Goal: Transaction & Acquisition: Subscribe to service/newsletter

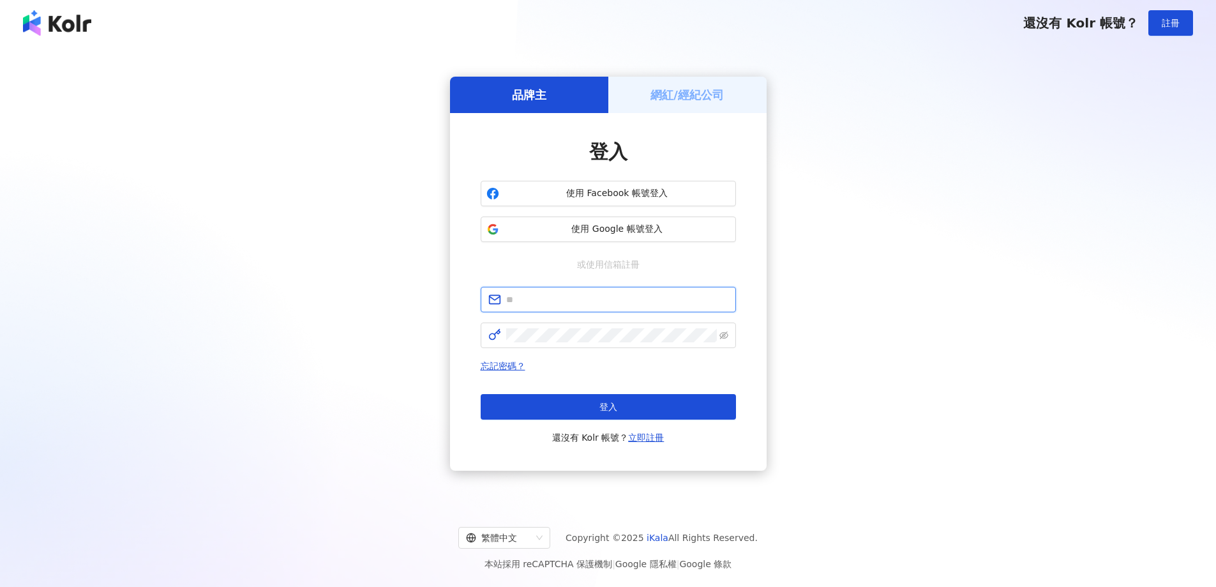
click at [568, 306] on input "text" at bounding box center [617, 299] width 222 height 14
type input "**********"
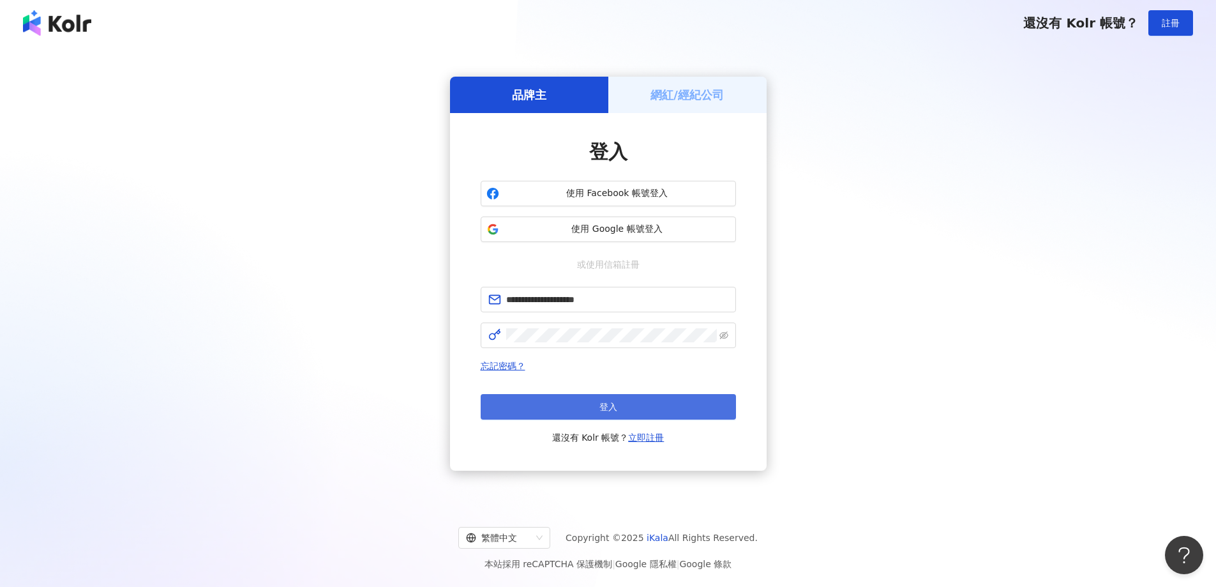
click at [603, 402] on span "登入" at bounding box center [609, 407] width 18 height 10
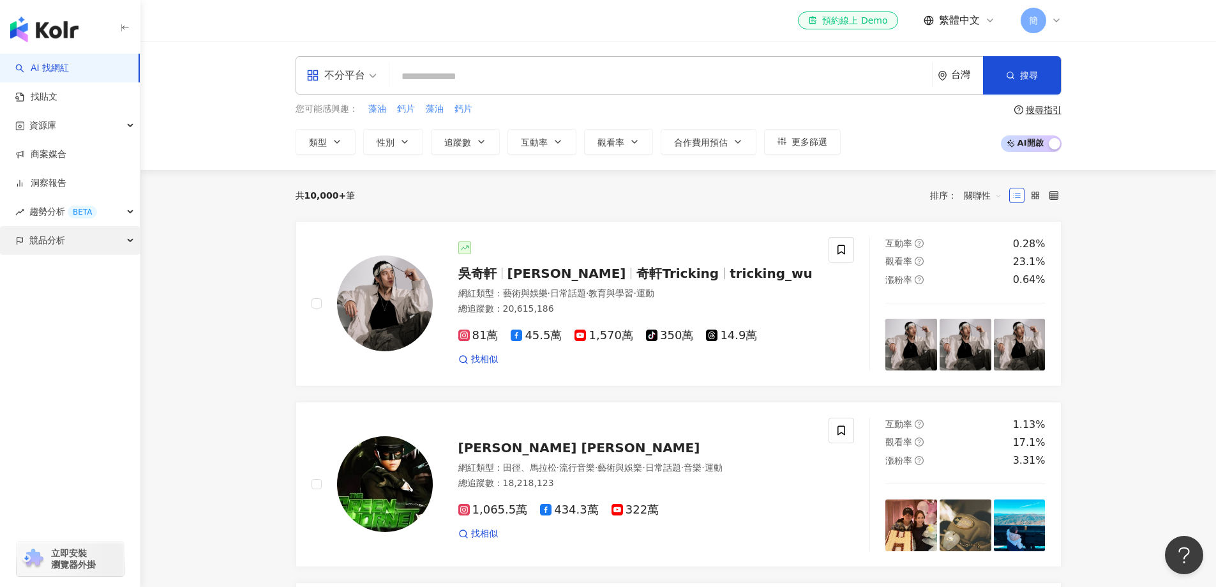
click at [67, 248] on div "競品分析" at bounding box center [70, 240] width 140 height 29
click at [63, 271] on link "品牌帳號分析" at bounding box center [58, 269] width 54 height 13
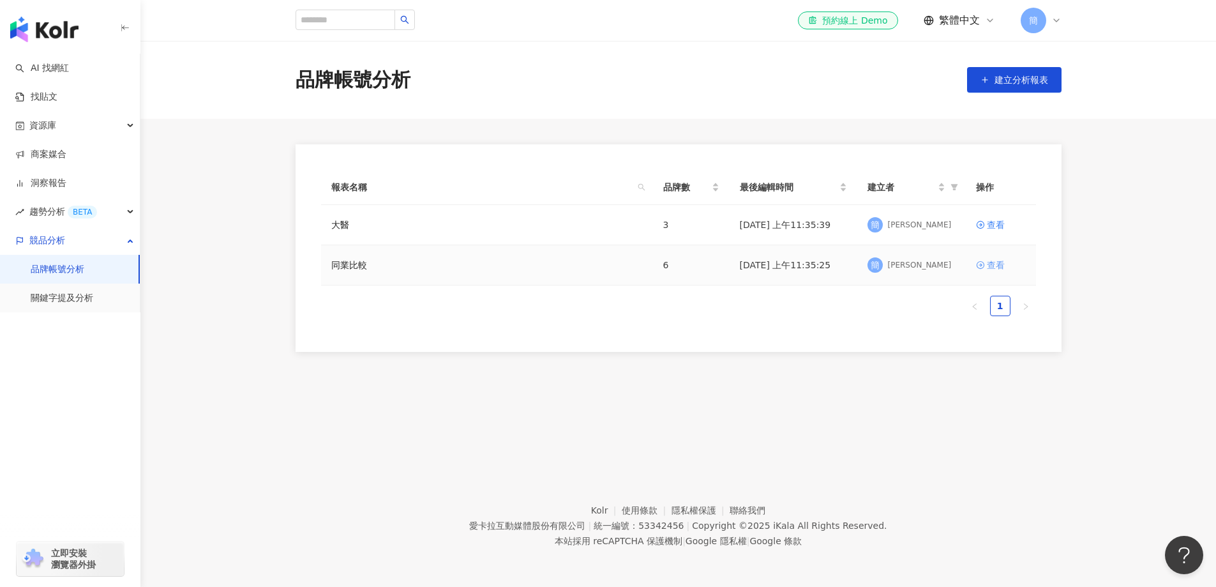
click at [996, 266] on div "查看" at bounding box center [996, 265] width 18 height 14
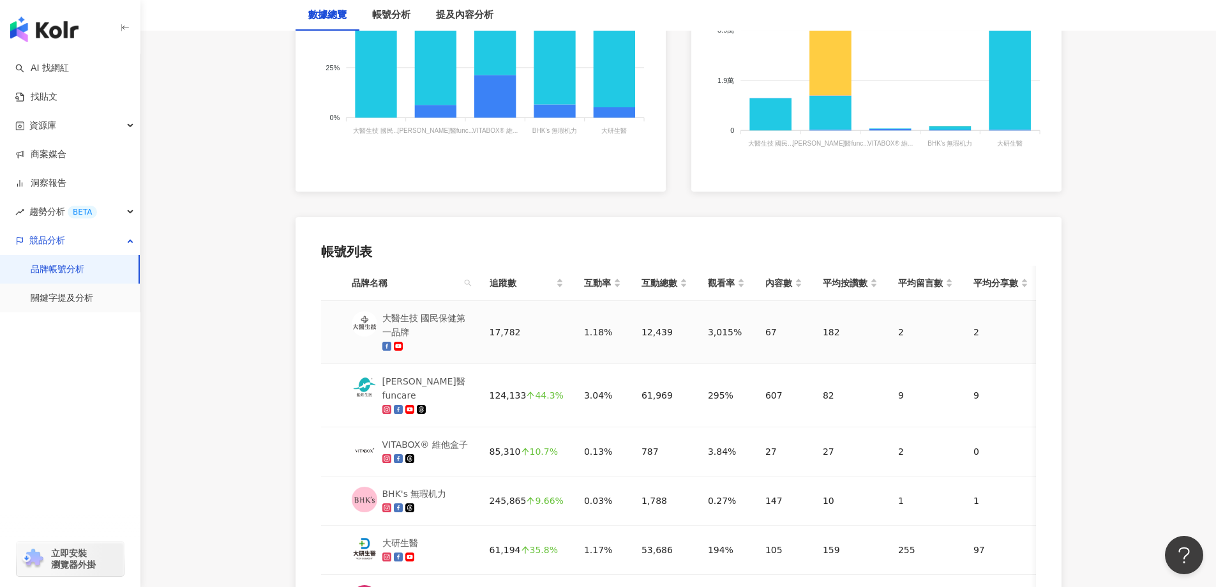
scroll to position [639, 0]
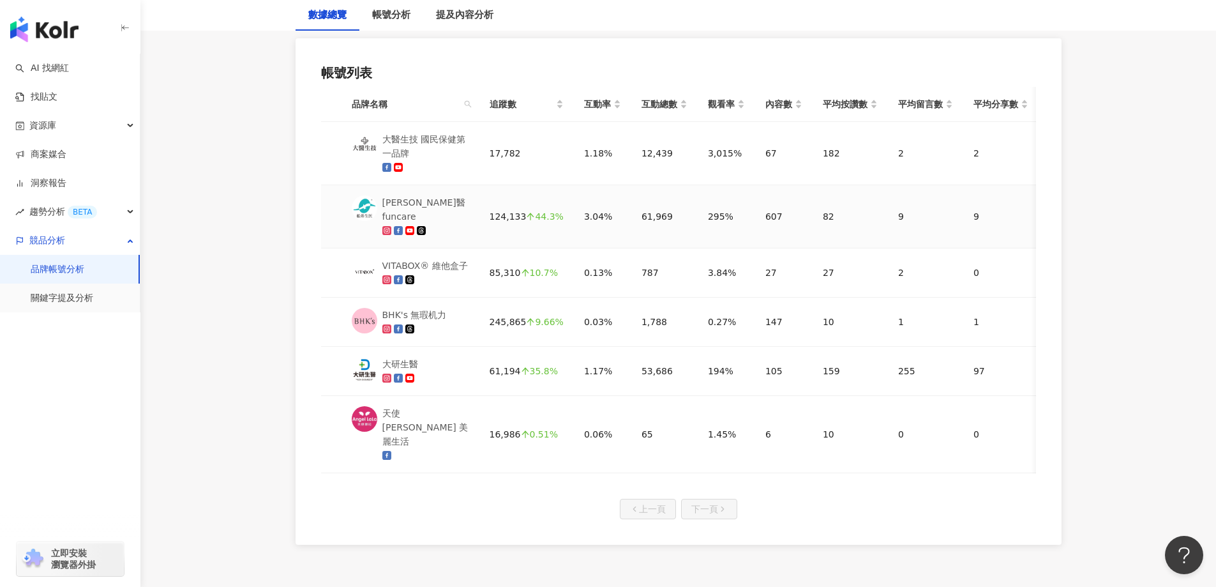
click at [412, 200] on div "船井生醫funcare" at bounding box center [425, 209] width 87 height 28
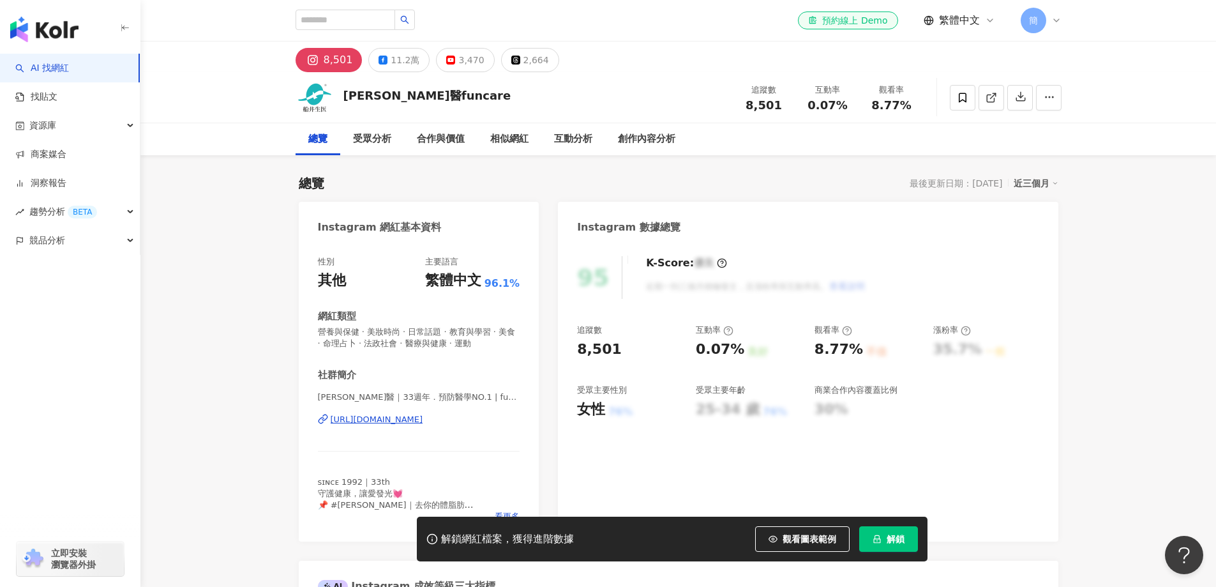
click at [59, 161] on link "商案媒合" at bounding box center [40, 154] width 51 height 13
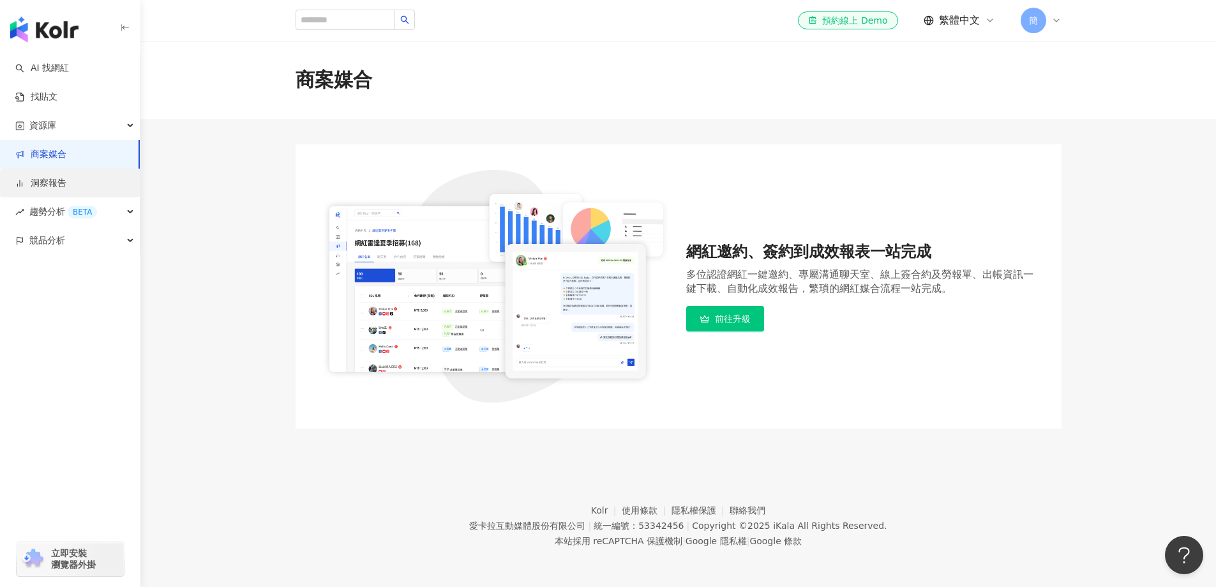
click at [58, 182] on link "洞察報告" at bounding box center [40, 183] width 51 height 13
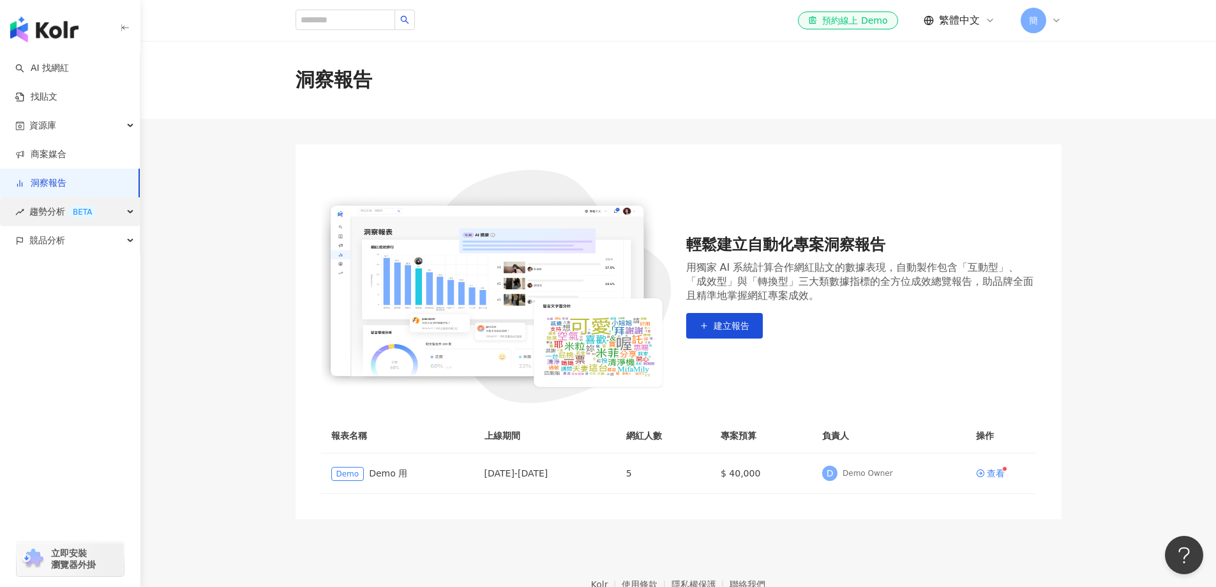
click at [58, 209] on span "趨勢分析 BETA" at bounding box center [63, 211] width 68 height 29
click at [63, 188] on link "洞察報告" at bounding box center [40, 183] width 51 height 13
click at [63, 156] on link "商案媒合" at bounding box center [40, 154] width 51 height 13
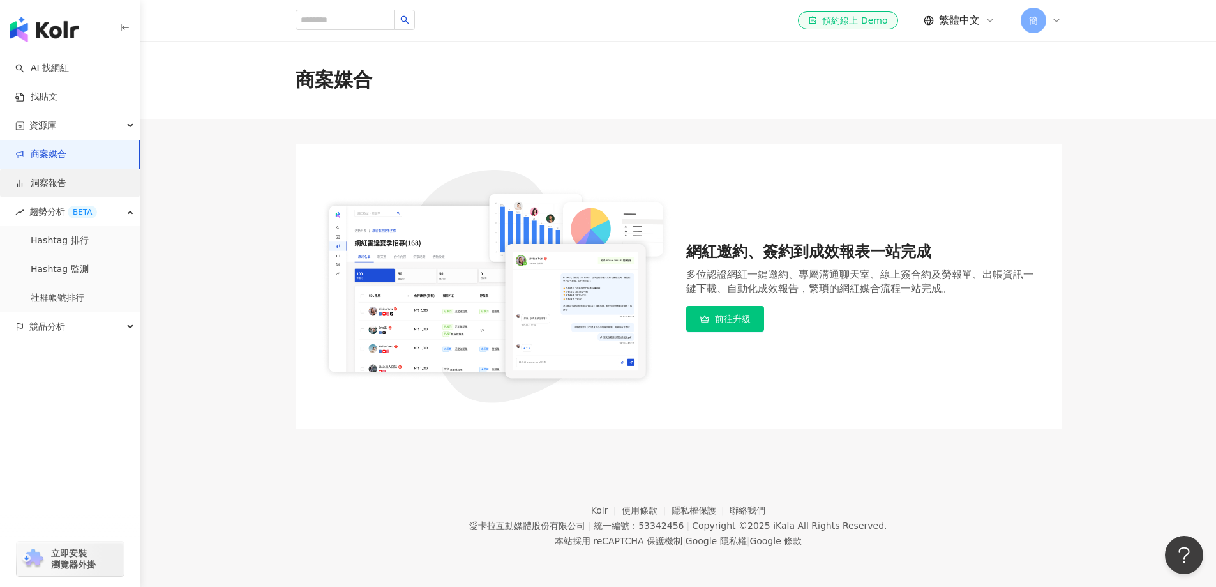
click at [63, 179] on link "洞察報告" at bounding box center [40, 183] width 51 height 13
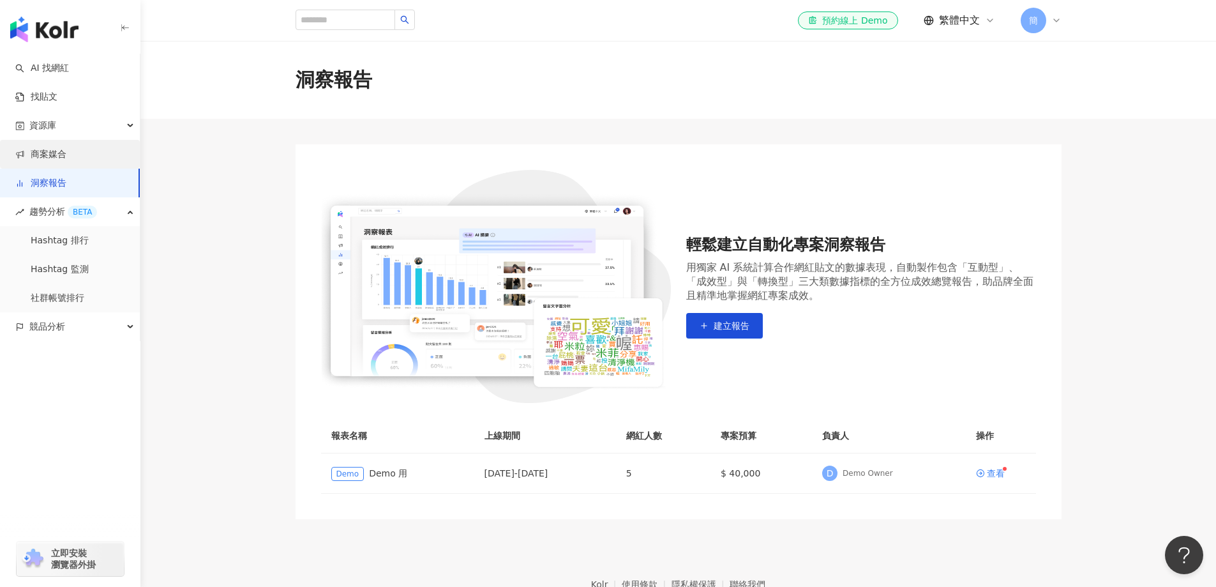
click at [64, 158] on link "商案媒合" at bounding box center [40, 154] width 51 height 13
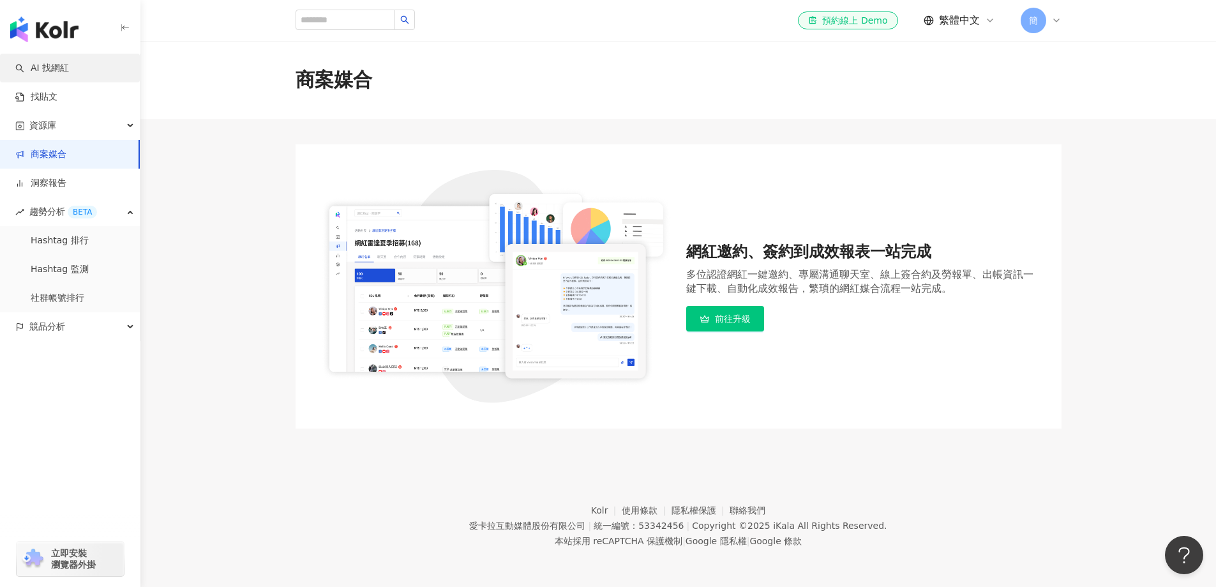
click at [62, 70] on link "AI 找網紅" at bounding box center [42, 68] width 54 height 13
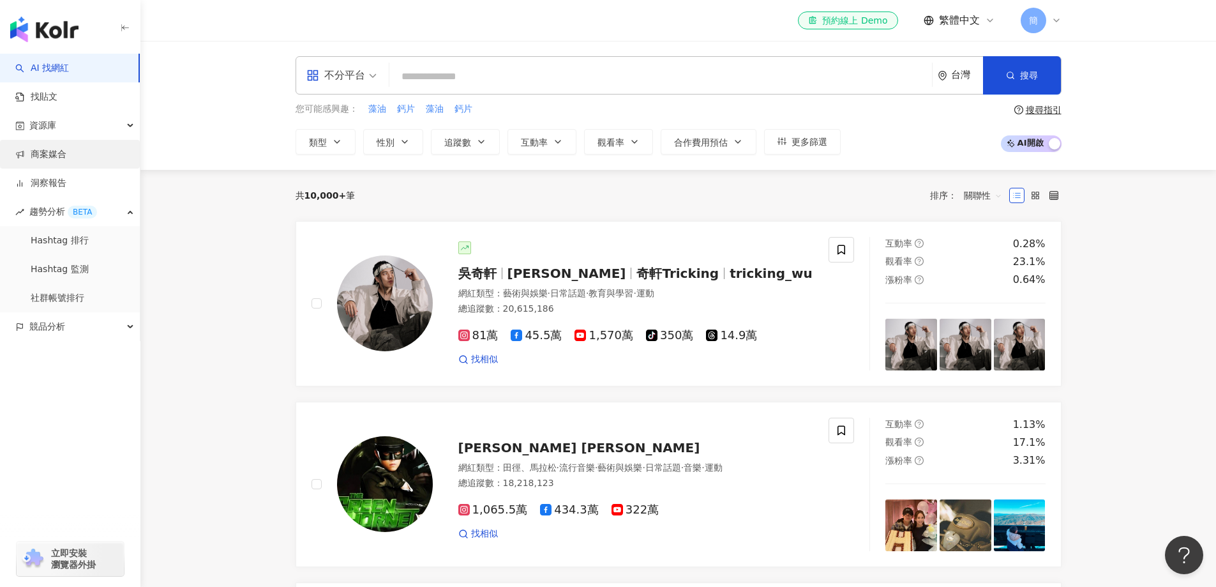
click at [63, 156] on link "商案媒合" at bounding box center [40, 154] width 51 height 13
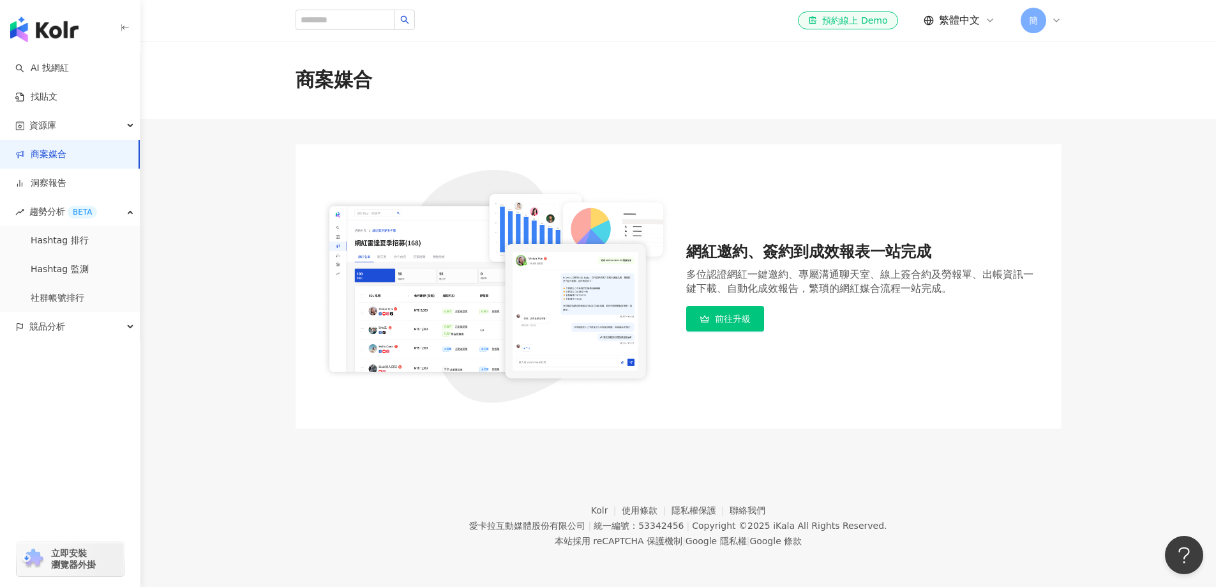
click at [753, 324] on link "前往升級" at bounding box center [725, 319] width 78 height 26
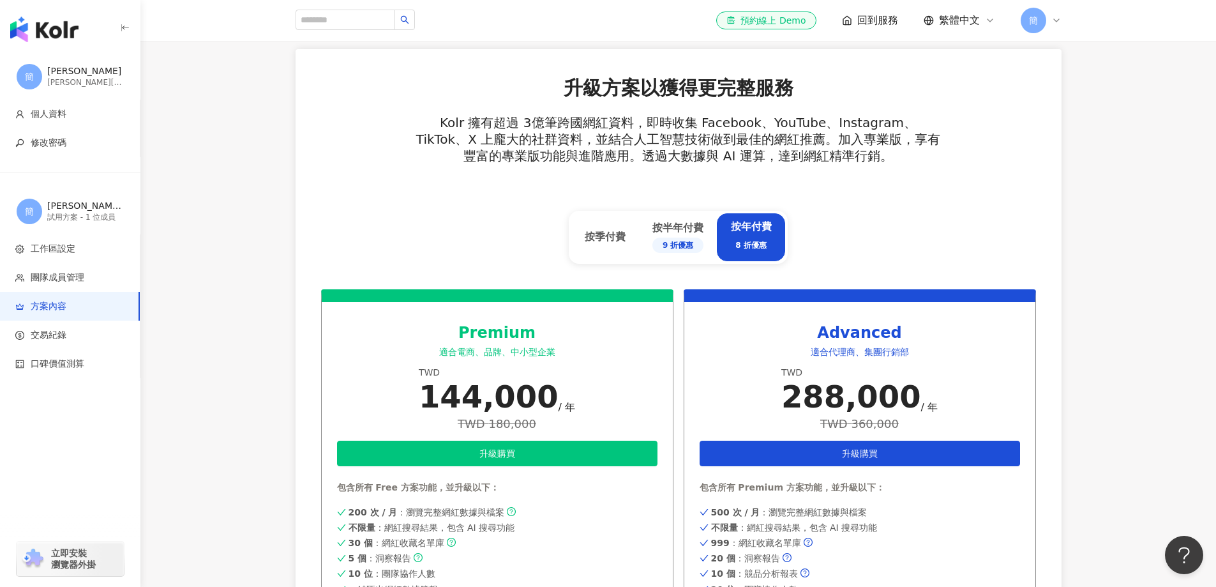
scroll to position [511, 0]
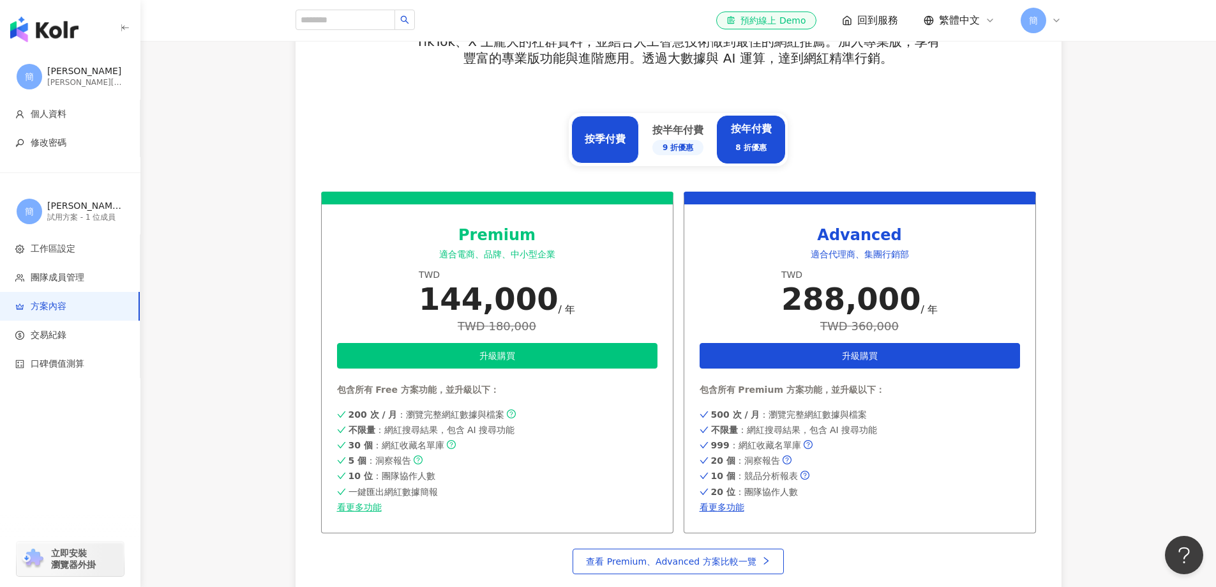
click at [589, 130] on div "按季付費" at bounding box center [605, 140] width 68 height 48
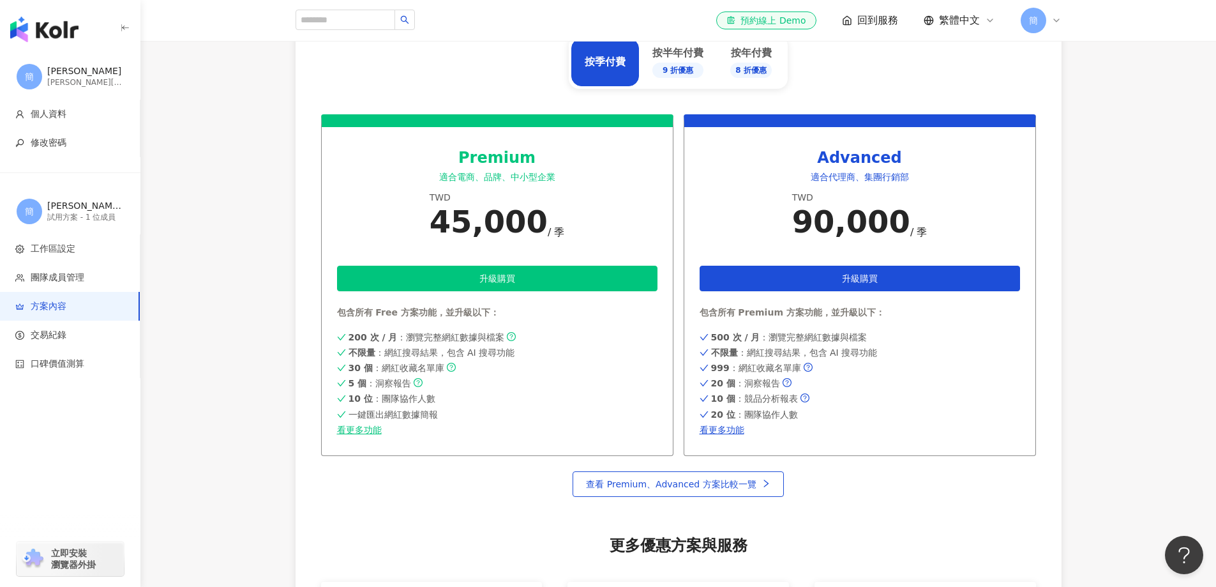
scroll to position [639, 0]
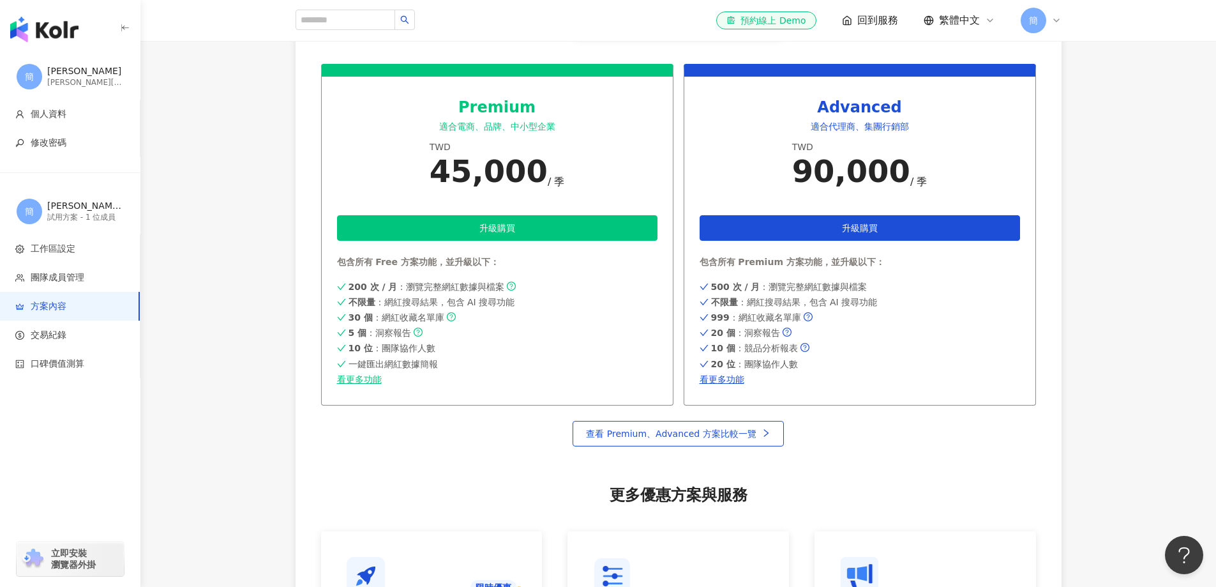
click at [372, 468] on div "升級方案以獲得更完整服務 Kolr 擁有超過 3億筆跨國網紅資料，即時收集 Facebook、YouTube、Instagram、TikTok、X 上龐大的社…" at bounding box center [679, 311] width 766 height 974
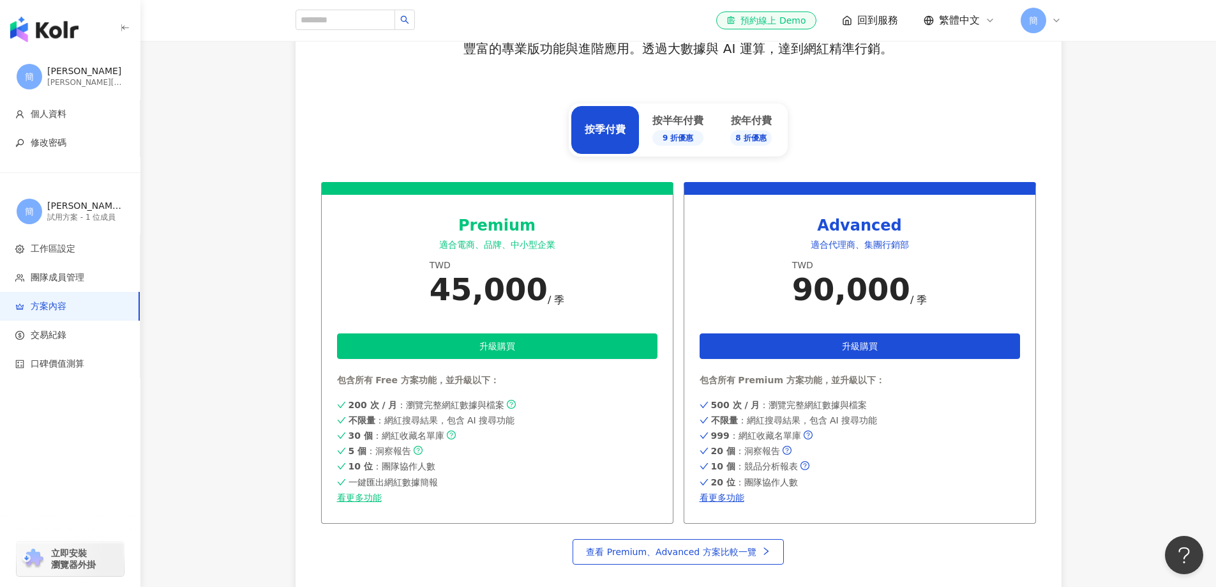
scroll to position [511, 0]
